Goal: Navigation & Orientation: Find specific page/section

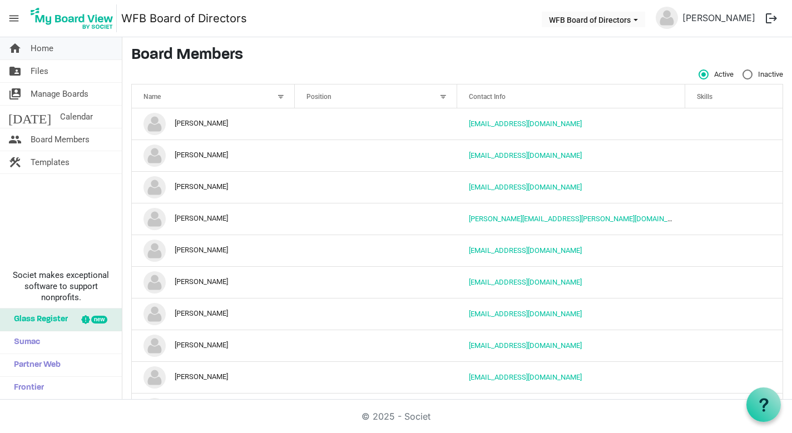
click at [45, 44] on span "Home" at bounding box center [42, 48] width 23 height 22
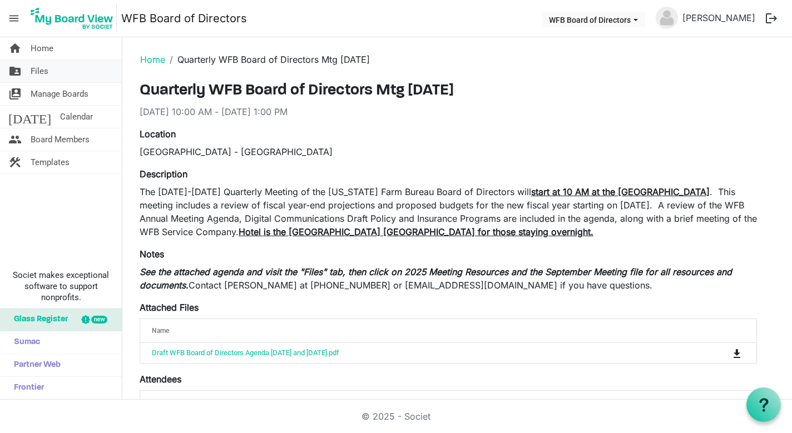
click at [28, 70] on link "folder_shared Files" at bounding box center [61, 71] width 122 height 22
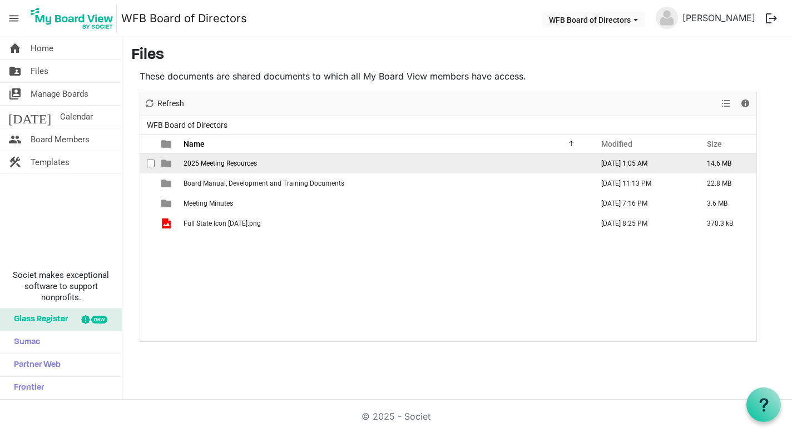
click at [223, 160] on span "2025 Meeting Resources" at bounding box center [220, 164] width 73 height 8
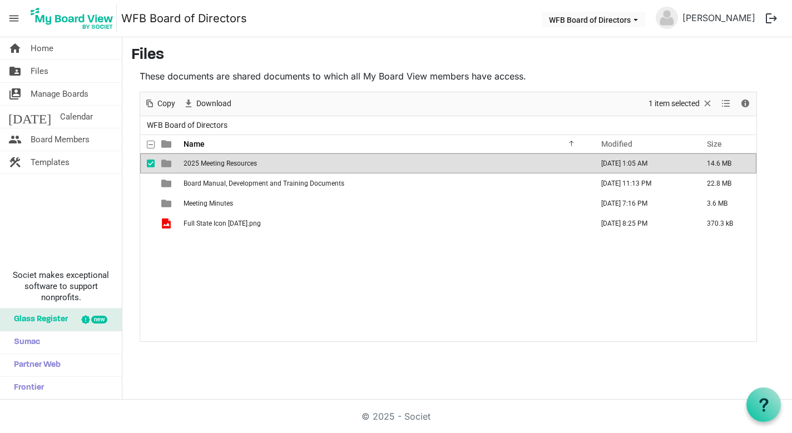
click at [166, 165] on span "is template cell column header type" at bounding box center [166, 164] width 10 height 10
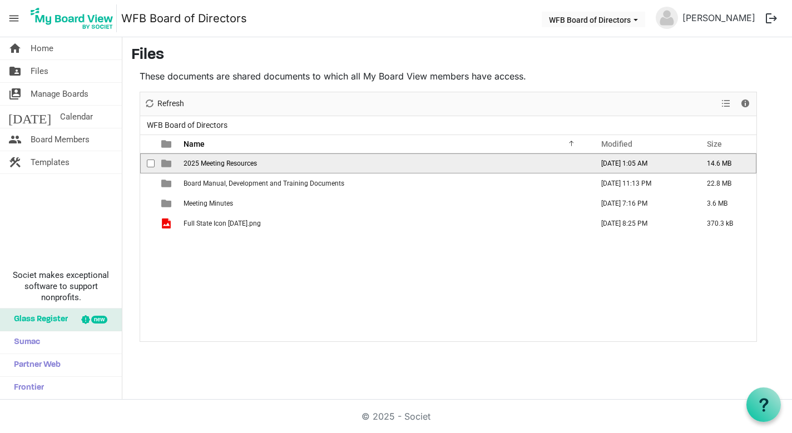
click at [166, 165] on span "is template cell column header type" at bounding box center [166, 164] width 10 height 10
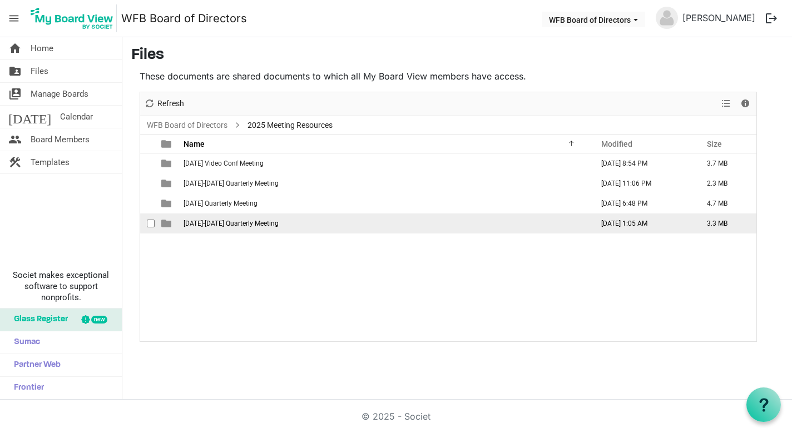
click at [167, 226] on span "is template cell column header type" at bounding box center [166, 224] width 10 height 10
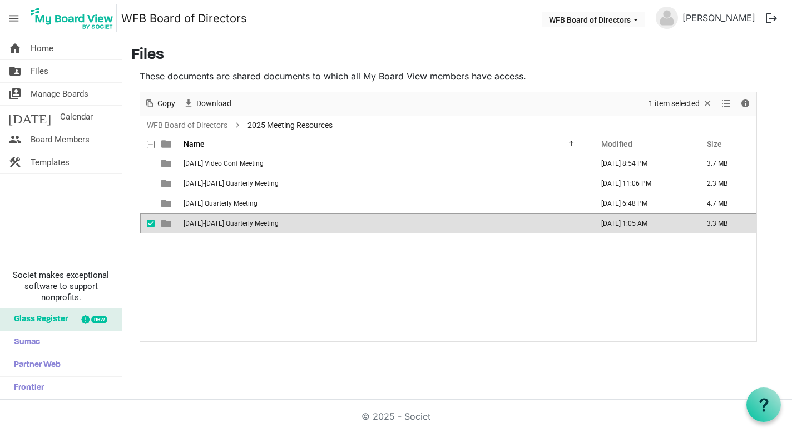
click at [167, 226] on span "is template cell column header type" at bounding box center [166, 224] width 10 height 10
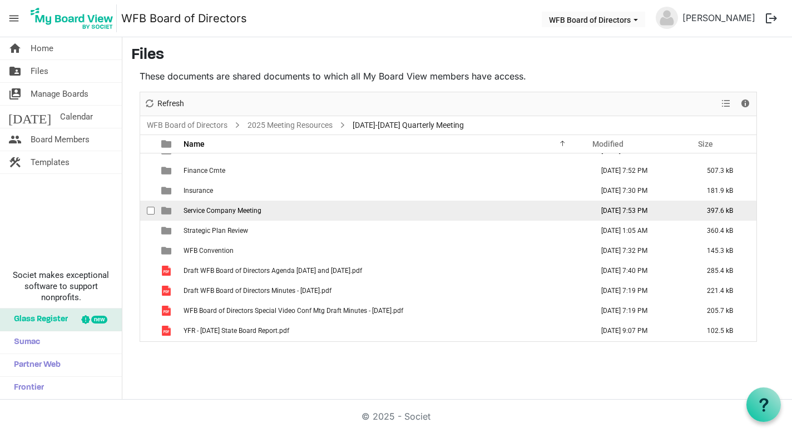
scroll to position [33, 0]
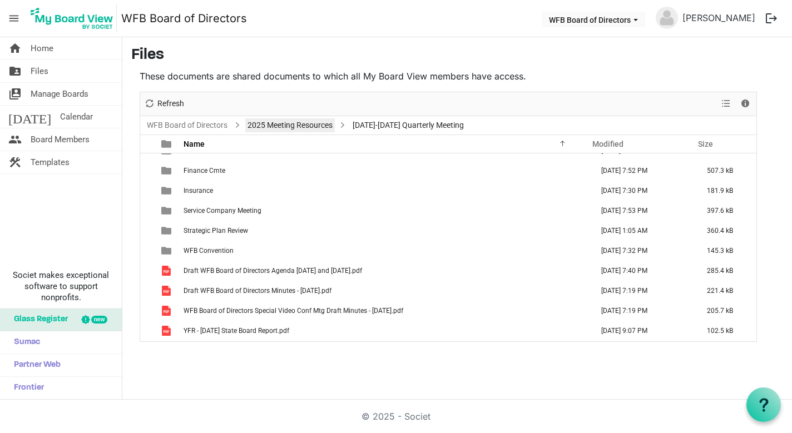
click at [293, 123] on link "2025 Meeting Resources" at bounding box center [290, 126] width 90 height 14
